Goal: Use online tool/utility: Utilize a website feature to perform a specific function

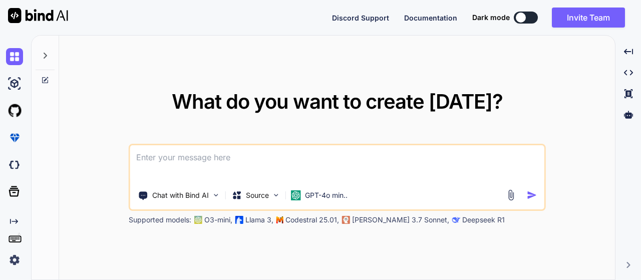
click at [512, 196] on img at bounding box center [511, 195] width 12 height 12
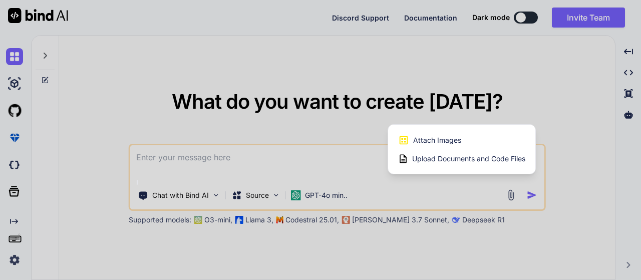
click at [462, 159] on span "Upload Documents and Code Files" at bounding box center [468, 159] width 113 height 10
type textarea "x"
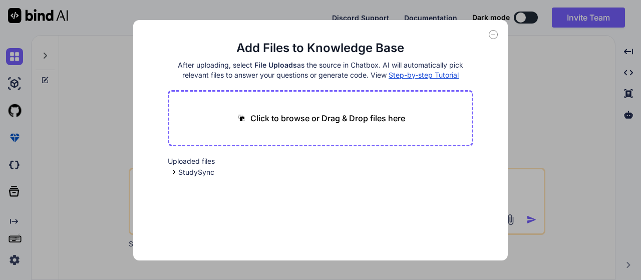
click at [359, 114] on p "Click to browse or Drag & Drop files here" at bounding box center [327, 118] width 155 height 12
click at [494, 38] on icon at bounding box center [493, 34] width 9 height 9
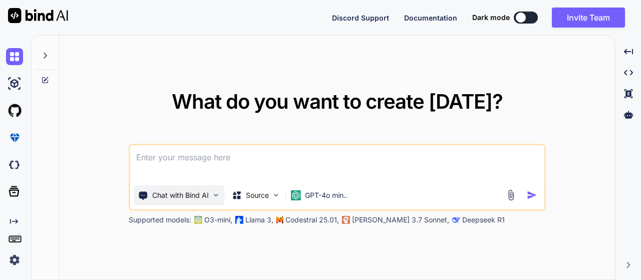
click at [207, 197] on p "Chat with Bind AI" at bounding box center [180, 195] width 57 height 10
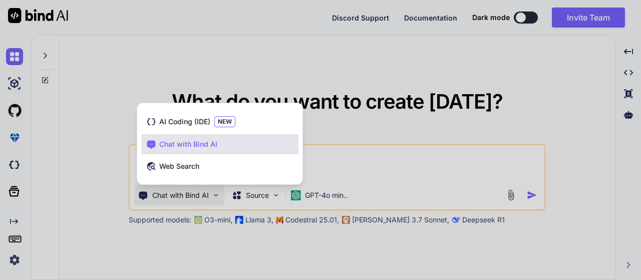
click at [357, 156] on div at bounding box center [320, 140] width 641 height 280
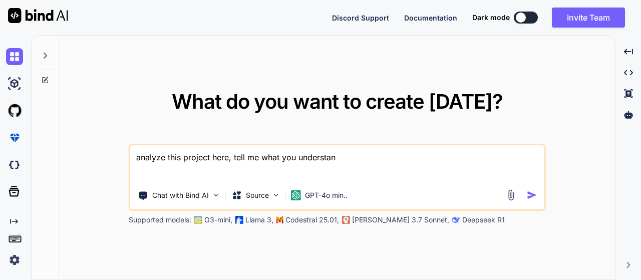
type textarea "analyze this project here, tell me what you understand"
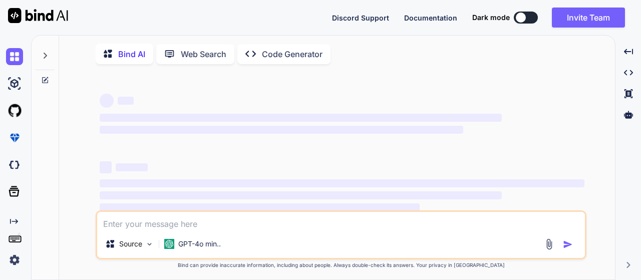
type textarea "x"
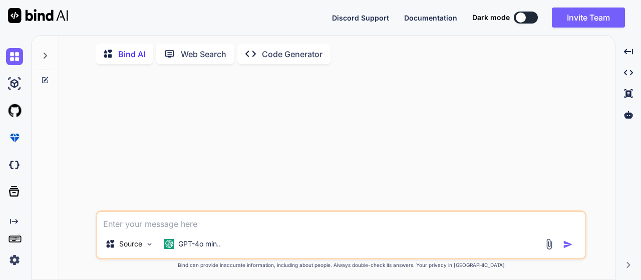
click at [550, 254] on div "Source GPT-4o min.." at bounding box center [341, 246] width 488 height 24
click at [550, 250] on img at bounding box center [549, 244] width 12 height 12
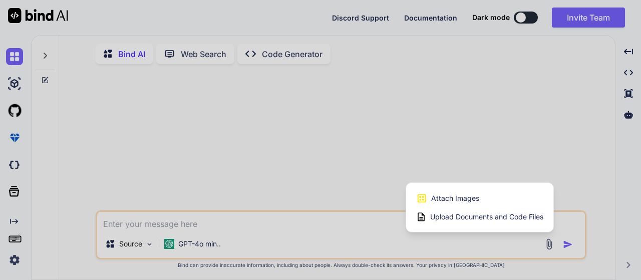
click at [486, 215] on span "Upload Documents and Code Files" at bounding box center [486, 217] width 113 height 10
type textarea "x"
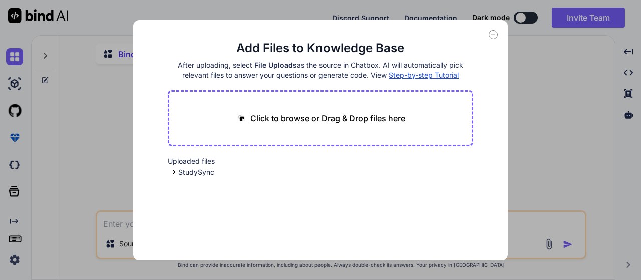
click at [320, 133] on div "Click to browse or Drag & Drop files here" at bounding box center [321, 118] width 306 height 56
click at [280, 115] on p "Click to browse or Drag & Drop files here" at bounding box center [327, 118] width 155 height 12
type input "C:\fakepath\PRD.txt"
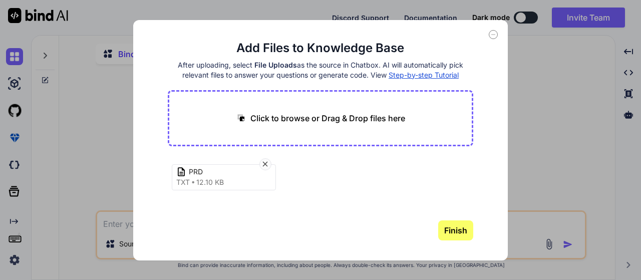
click at [452, 231] on button "Finish" at bounding box center [455, 230] width 35 height 20
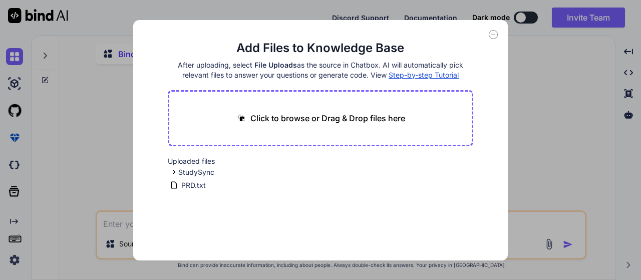
click at [496, 33] on icon at bounding box center [493, 34] width 9 height 9
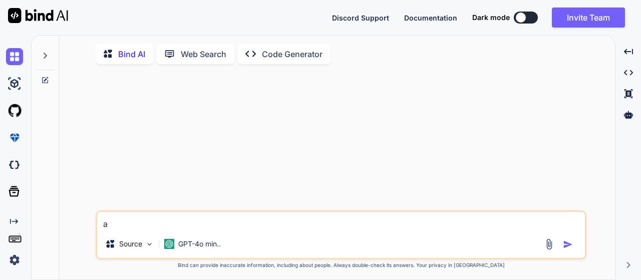
type textarea "a"
type textarea "read prd and analyze project"
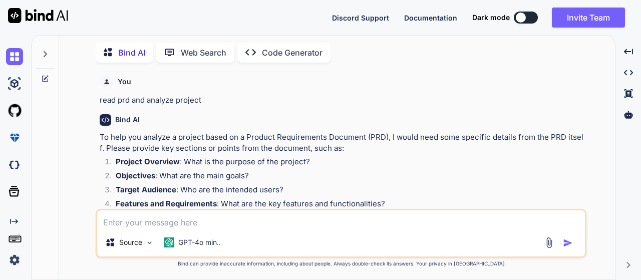
click at [187, 223] on textarea at bounding box center [341, 219] width 488 height 18
type textarea "it's attached as prd.txt"
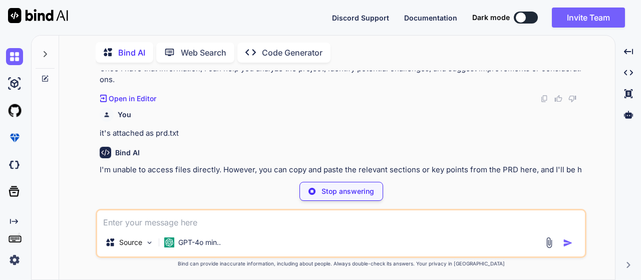
scroll to position [176, 0]
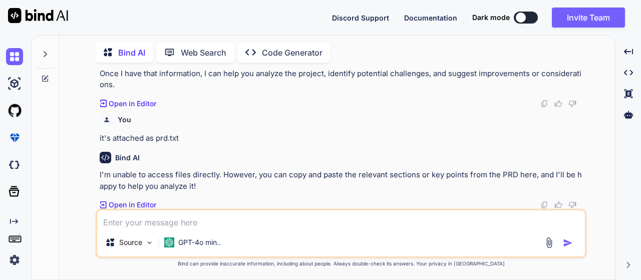
click at [550, 242] on img at bounding box center [549, 243] width 12 height 12
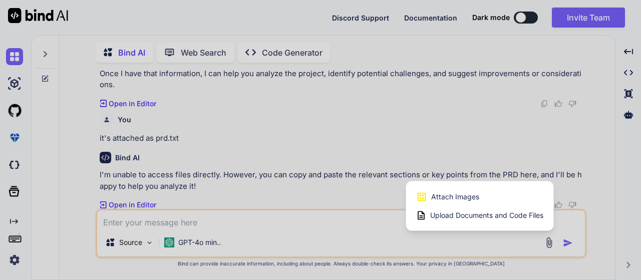
click at [503, 218] on span "Upload Documents and Code Files" at bounding box center [486, 215] width 113 height 10
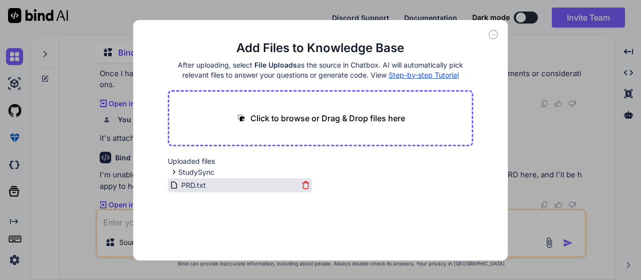
click at [193, 186] on span "PRD.txt" at bounding box center [193, 185] width 27 height 12
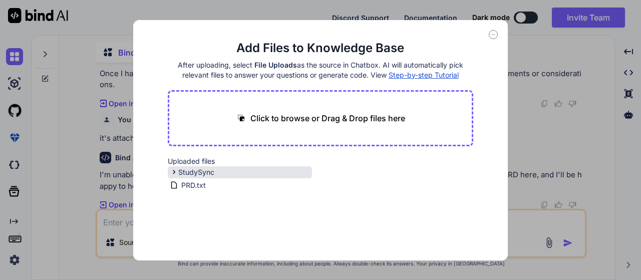
click at [173, 171] on icon at bounding box center [174, 172] width 9 height 9
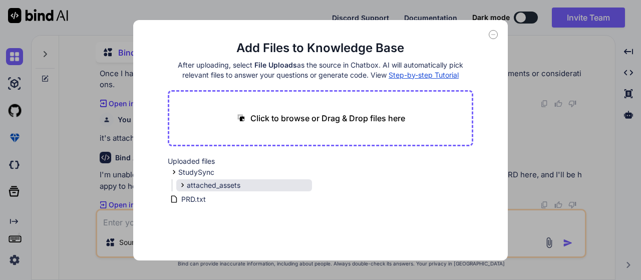
click at [182, 182] on icon at bounding box center [182, 185] width 9 height 9
drag, startPoint x: 182, startPoint y: 182, endPoint x: 199, endPoint y: 189, distance: 18.0
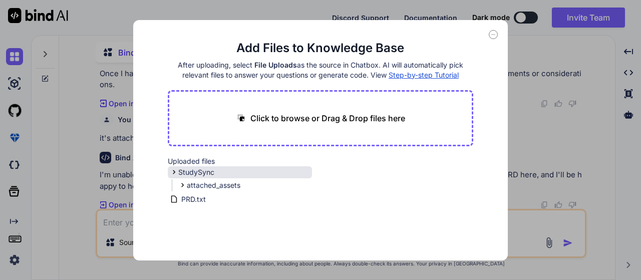
drag, startPoint x: 199, startPoint y: 189, endPoint x: 190, endPoint y: 173, distance: 18.1
drag, startPoint x: 190, startPoint y: 173, endPoint x: 478, endPoint y: 43, distance: 315.6
click at [478, 43] on div "Add Files to Knowledge Base After uploading, select File Uploads as the source …" at bounding box center [320, 140] width 375 height 240
click at [493, 35] on icon at bounding box center [493, 34] width 9 height 9
